Goal: Task Accomplishment & Management: Manage account settings

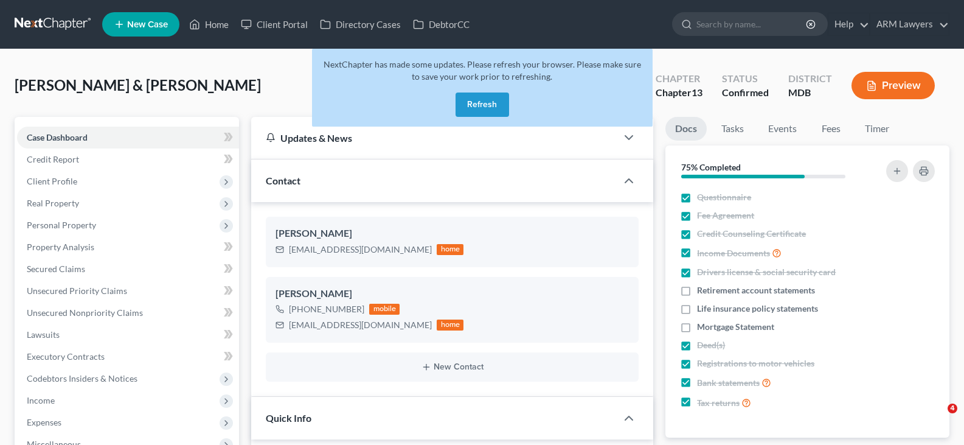
select select "3"
select select "6"
click at [475, 105] on button "Refresh" at bounding box center [483, 104] width 54 height 24
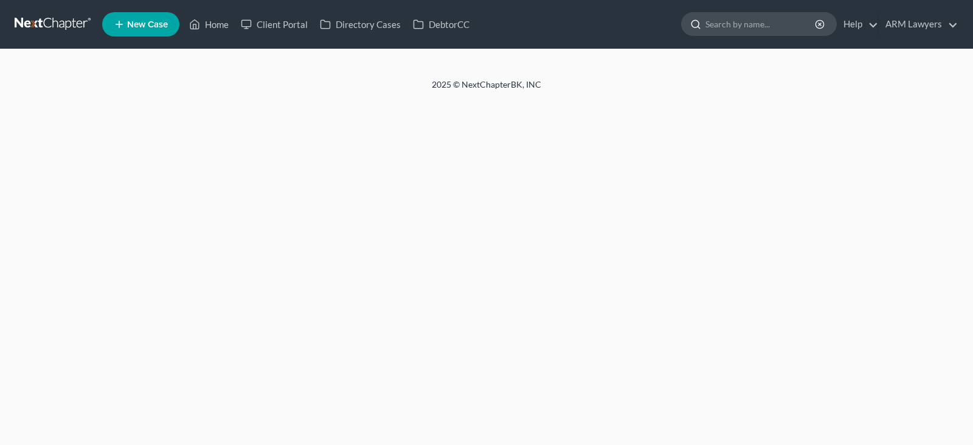
select select "6"
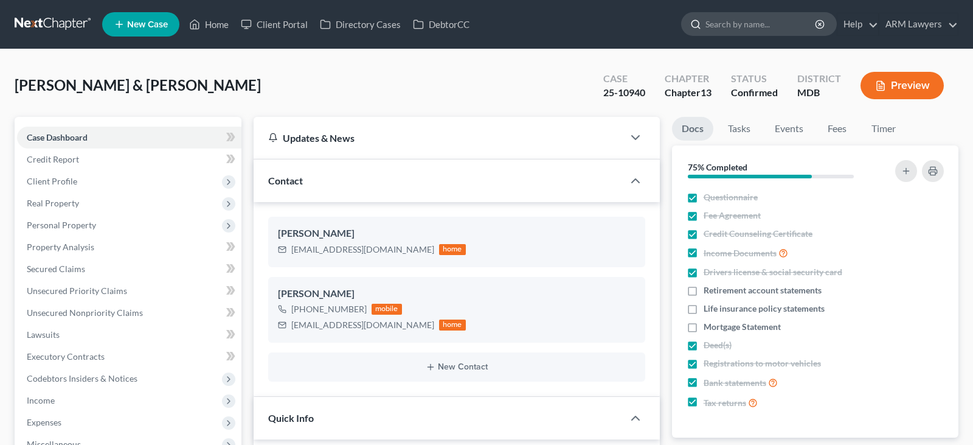
click at [741, 26] on input "search" at bounding box center [760, 24] width 111 height 23
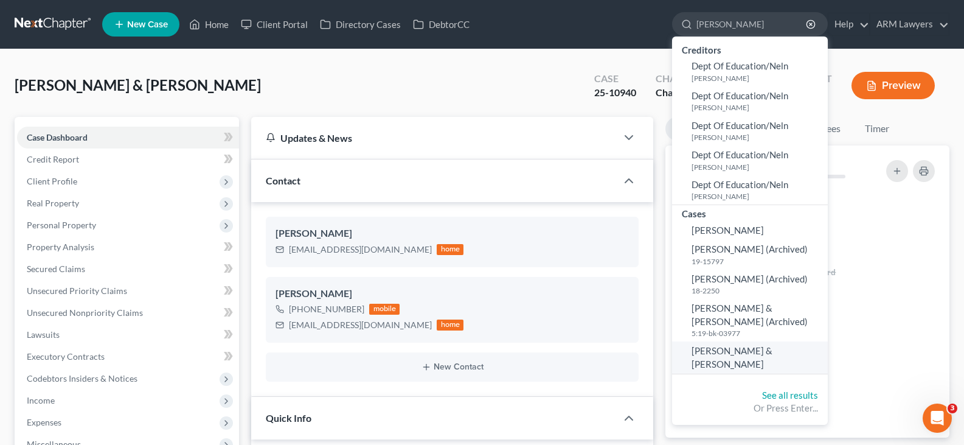
type input "hickey"
click at [751, 348] on span "Hickey, Stephen & Ruth" at bounding box center [732, 357] width 81 height 24
select select "20"
select select "1"
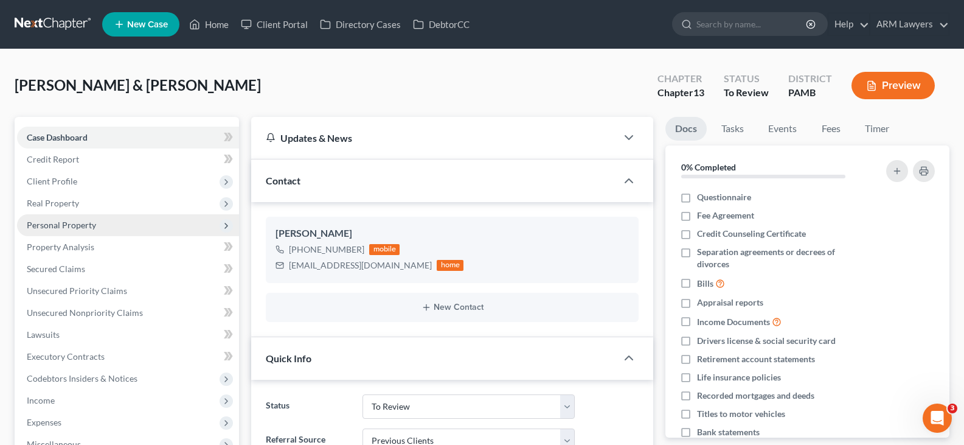
scroll to position [43, 0]
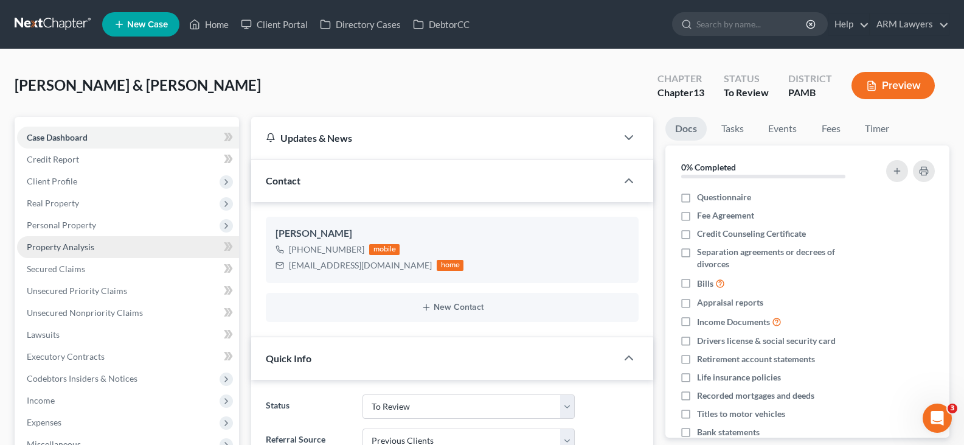
click at [75, 247] on span "Property Analysis" at bounding box center [61, 246] width 68 height 10
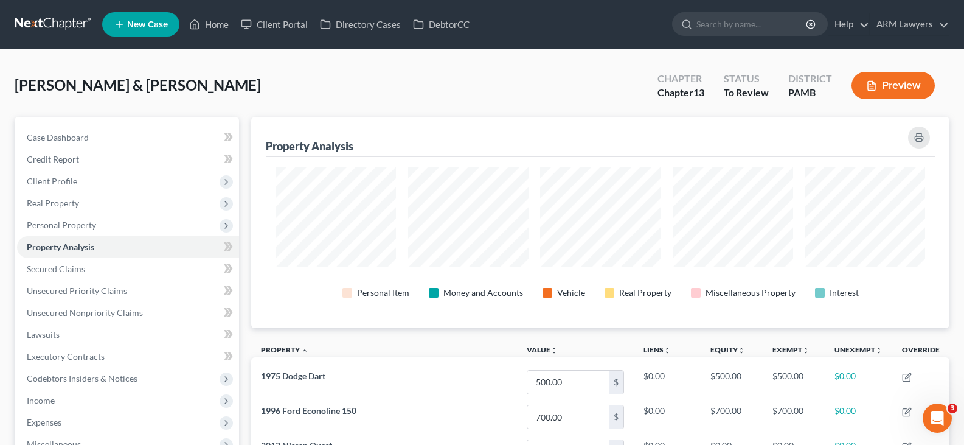
scroll to position [211, 698]
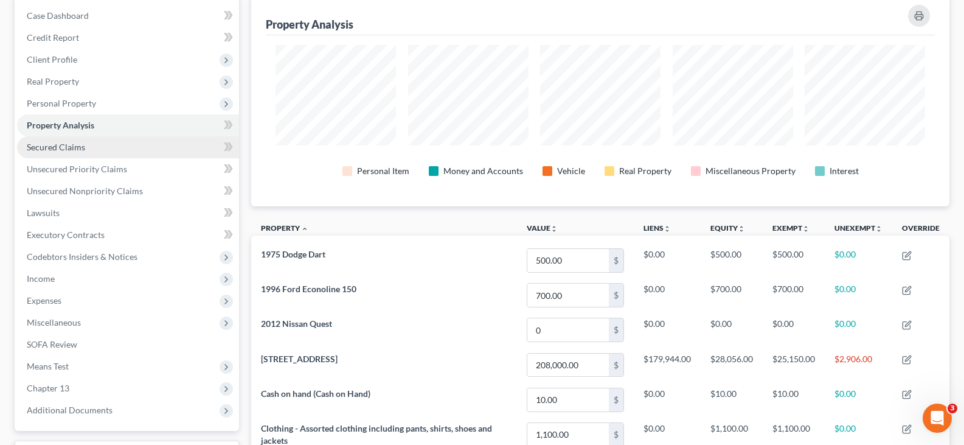
click at [88, 146] on link "Secured Claims" at bounding box center [128, 147] width 222 height 22
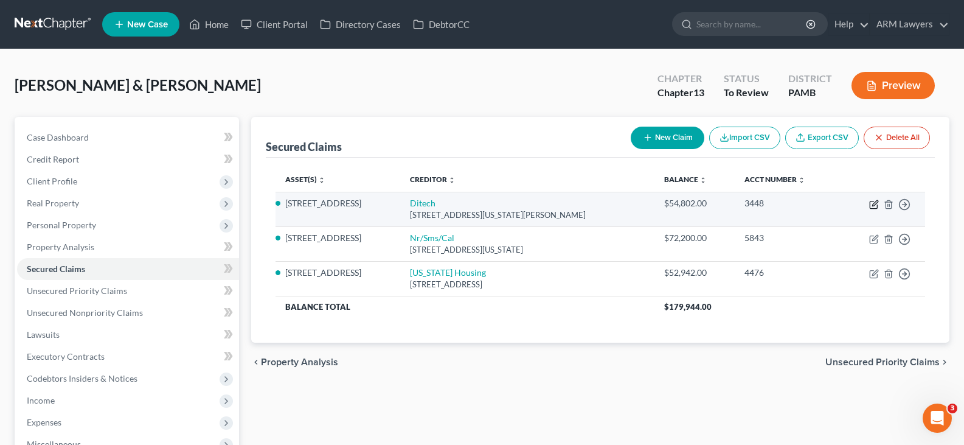
click at [876, 203] on icon "button" at bounding box center [874, 202] width 5 height 5
select select "24"
select select "2"
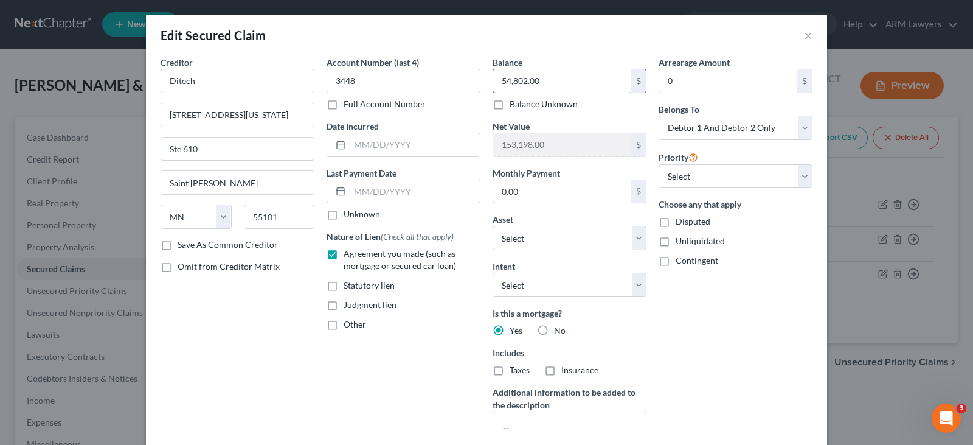
click at [589, 84] on input "54,802.00" at bounding box center [562, 80] width 138 height 23
paste input "26,904.89"
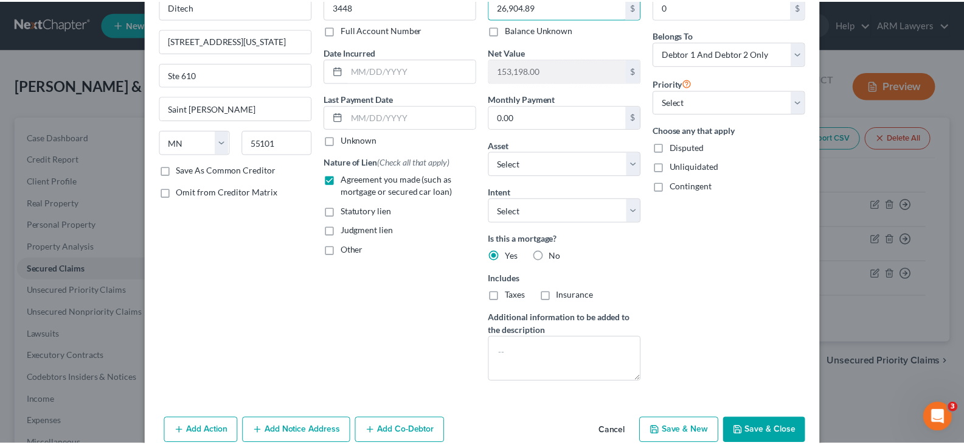
scroll to position [133, 0]
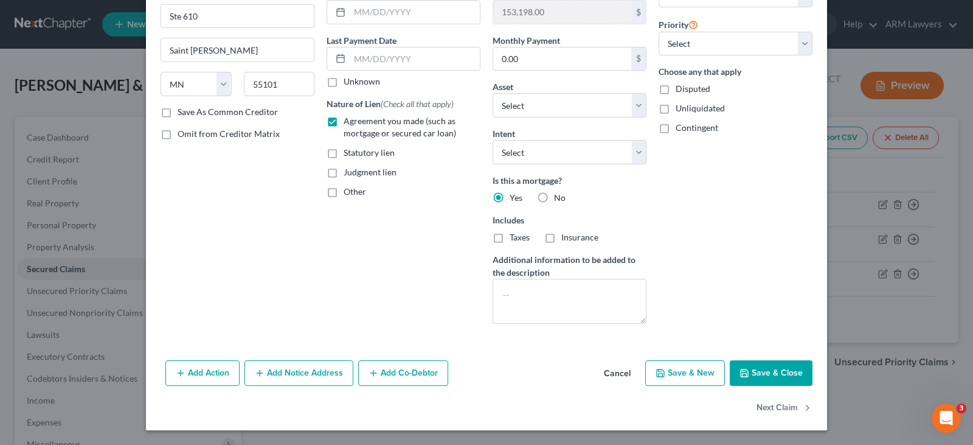
type input "26,904.89"
click at [769, 376] on button "Save & Close" at bounding box center [771, 373] width 83 height 26
